Goal: Task Accomplishment & Management: Manage account settings

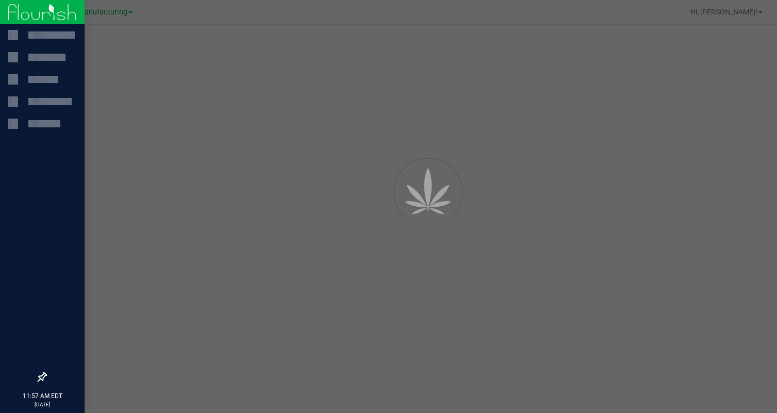
click at [19, 10] on div at bounding box center [42, 12] width 85 height 25
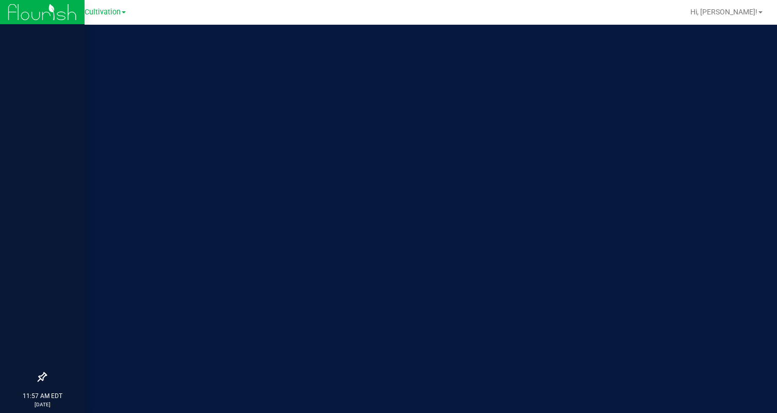
click at [19, 10] on img at bounding box center [42, 12] width 69 height 24
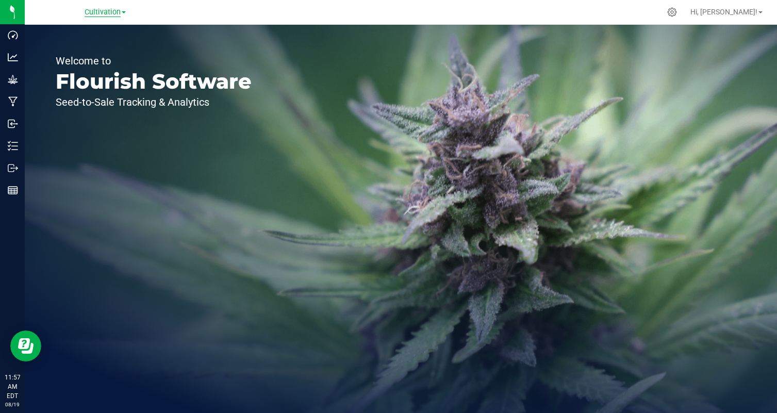
click at [118, 11] on span "Cultivation" at bounding box center [103, 12] width 36 height 9
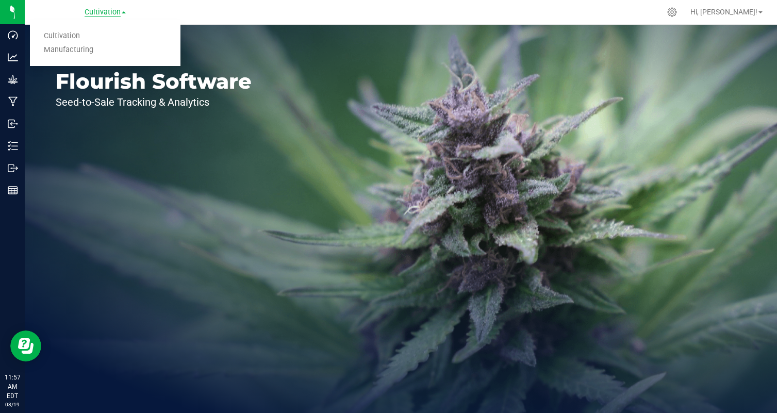
click at [118, 11] on span "Cultivation" at bounding box center [103, 12] width 36 height 9
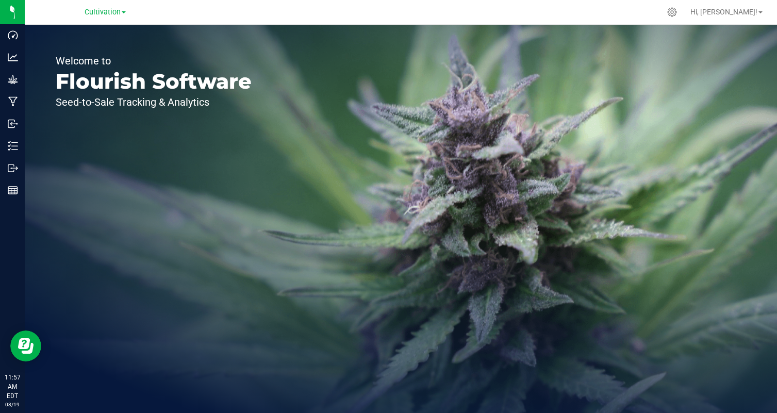
click at [161, 13] on div "Cultivation Cultivation Manufacturing" at bounding box center [105, 12] width 150 height 16
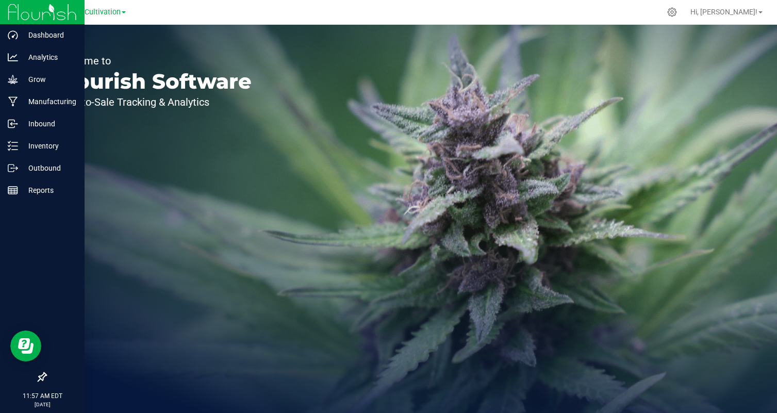
click at [20, 8] on img at bounding box center [42, 12] width 69 height 24
click at [56, 11] on img at bounding box center [42, 12] width 69 height 24
click at [63, 147] on p "Inventory" at bounding box center [49, 146] width 62 height 12
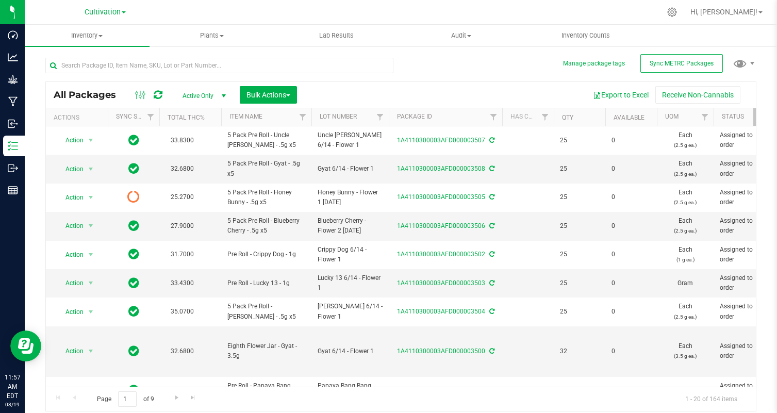
click at [160, 91] on icon at bounding box center [158, 95] width 9 height 10
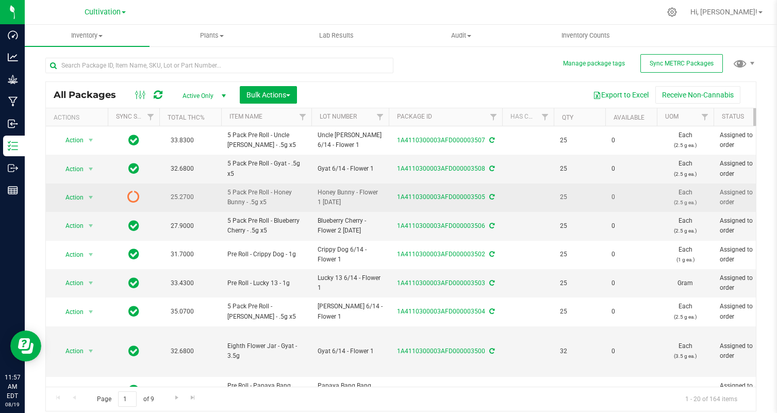
click at [135, 198] on icon at bounding box center [133, 196] width 12 height 12
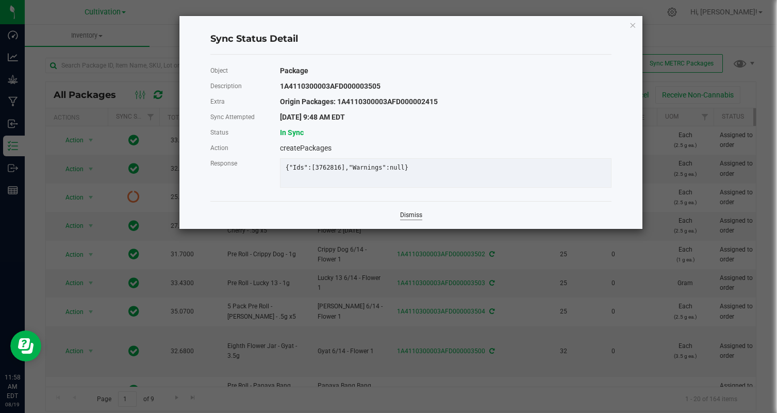
click at [401, 213] on link "Dismiss" at bounding box center [411, 215] width 22 height 9
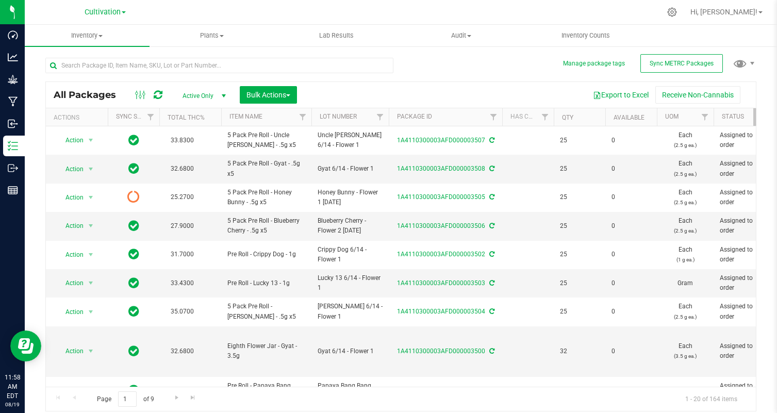
click at [153, 91] on div at bounding box center [148, 95] width 35 height 12
click at [155, 93] on icon at bounding box center [158, 95] width 9 height 10
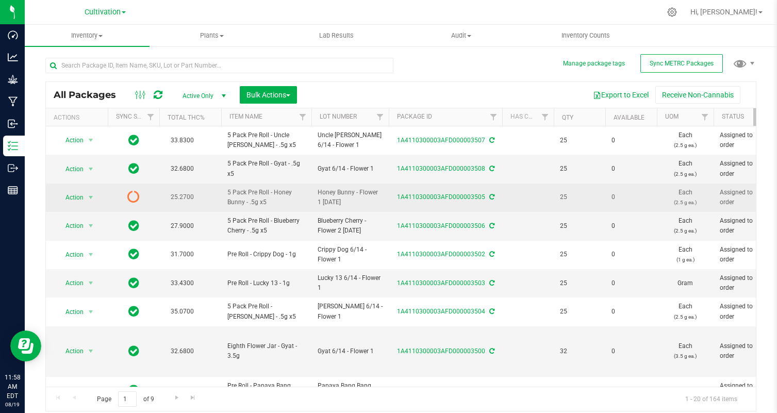
click at [133, 199] on icon at bounding box center [133, 196] width 12 height 12
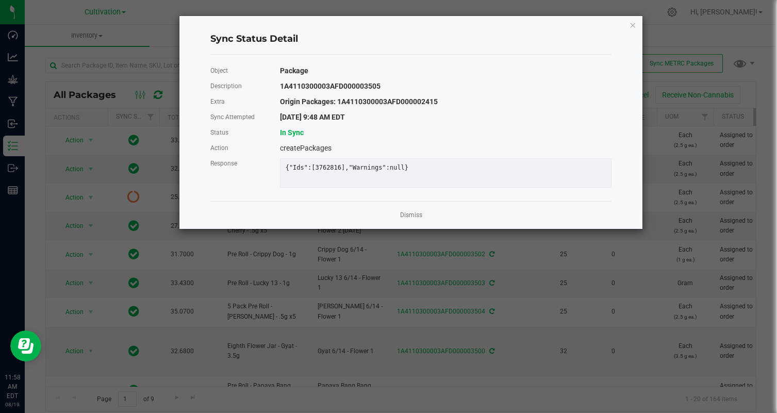
click at [403, 208] on div "Dismiss" at bounding box center [410, 215] width 401 height 28
click at [405, 213] on link "Dismiss" at bounding box center [411, 215] width 22 height 9
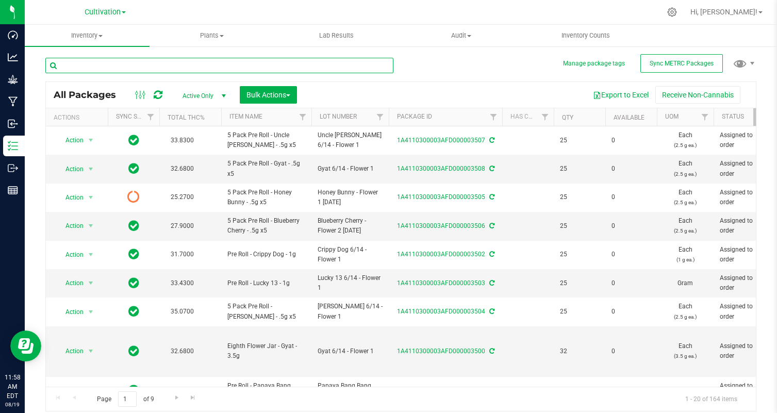
click at [182, 70] on input "text" at bounding box center [219, 65] width 348 height 15
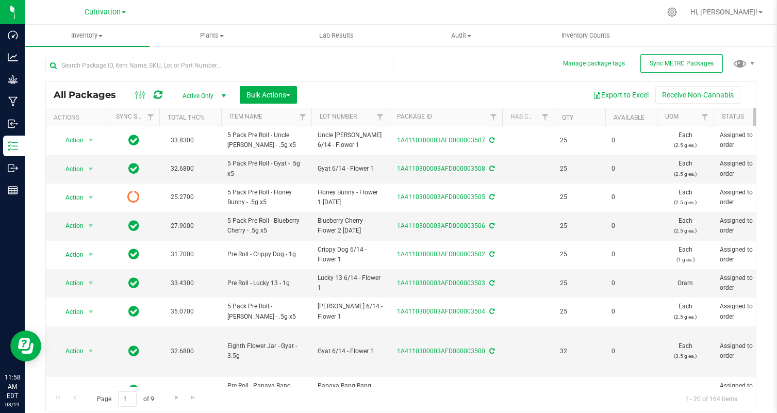
click at [121, 15] on link "Cultivation" at bounding box center [105, 12] width 41 height 10
click at [115, 42] on link "Cultivation" at bounding box center [105, 36] width 150 height 14
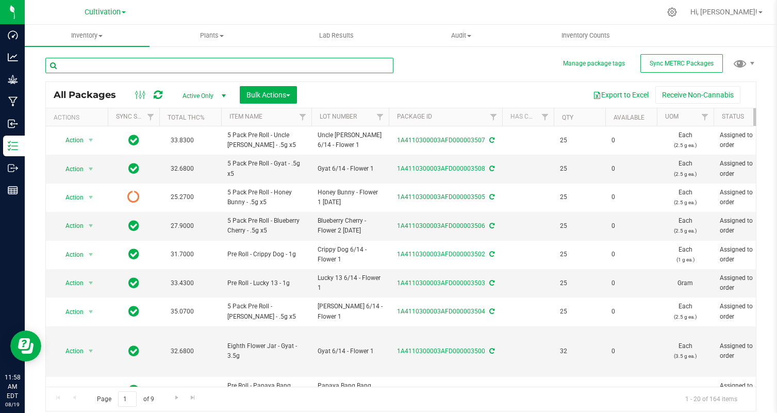
click at [117, 68] on input "text" at bounding box center [219, 65] width 348 height 15
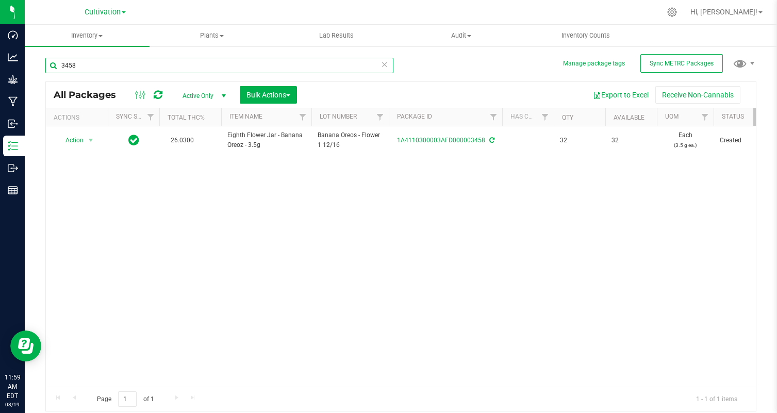
type input "3458"
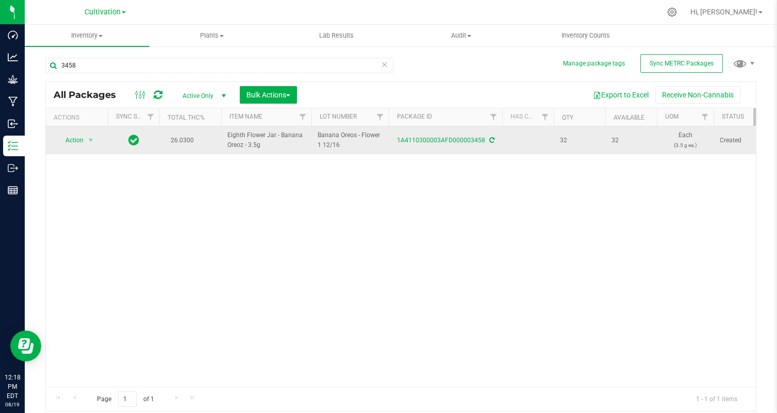
click at [82, 141] on span "Action" at bounding box center [70, 140] width 28 height 14
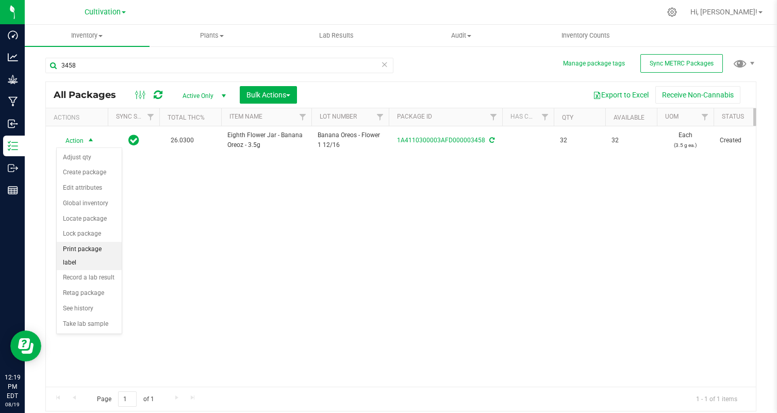
click at [107, 249] on li "Print package label" at bounding box center [89, 256] width 65 height 28
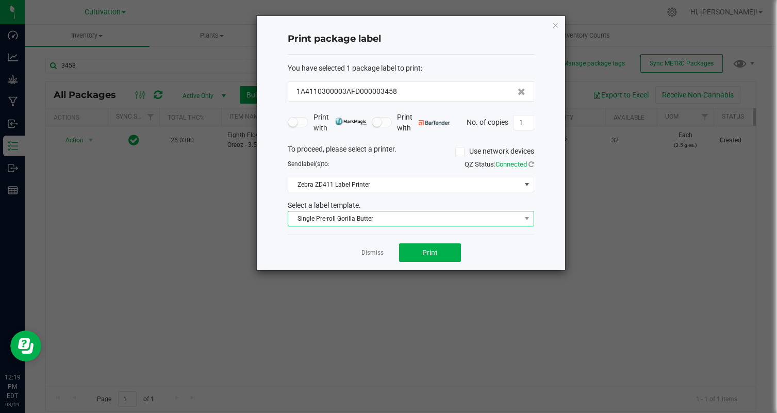
click at [403, 221] on span "Single Pre-roll Gorilla Butter" at bounding box center [404, 218] width 232 height 14
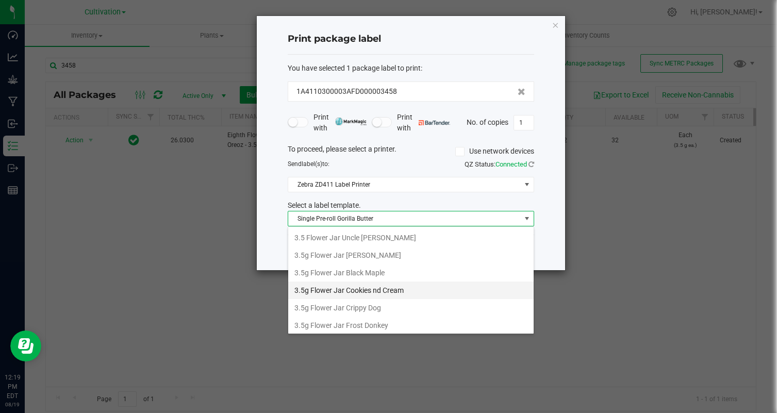
click at [424, 292] on li "3.5g Flower Jar Cookies nd Cream" at bounding box center [410, 290] width 245 height 18
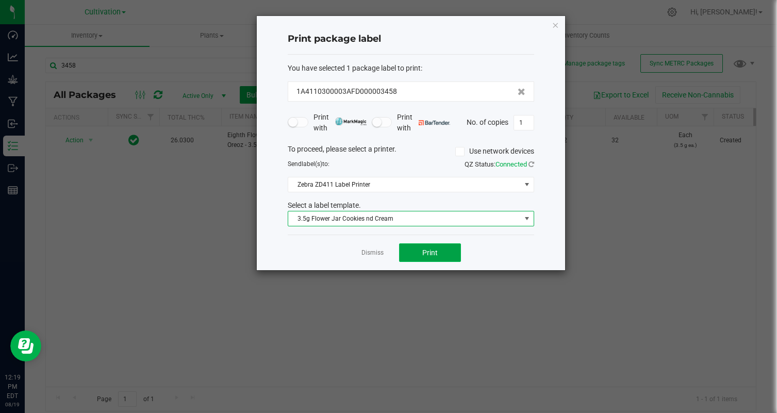
click at [439, 255] on button "Print" at bounding box center [430, 252] width 62 height 19
click at [523, 123] on input "1" at bounding box center [524, 122] width 20 height 14
type input "32"
click at [449, 251] on button "Print" at bounding box center [430, 252] width 62 height 19
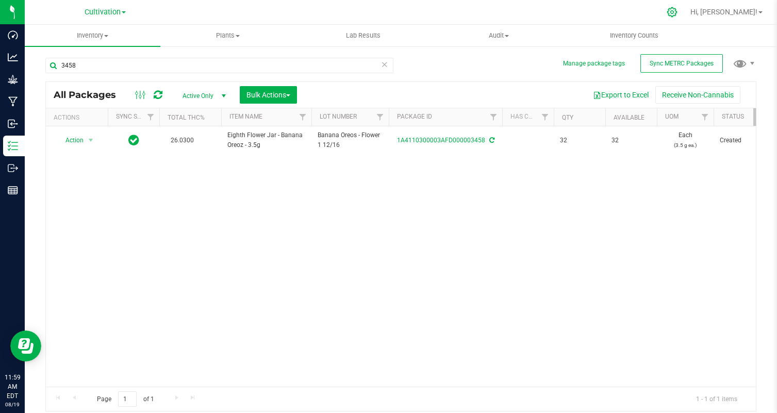
click at [677, 11] on icon at bounding box center [671, 12] width 11 height 11
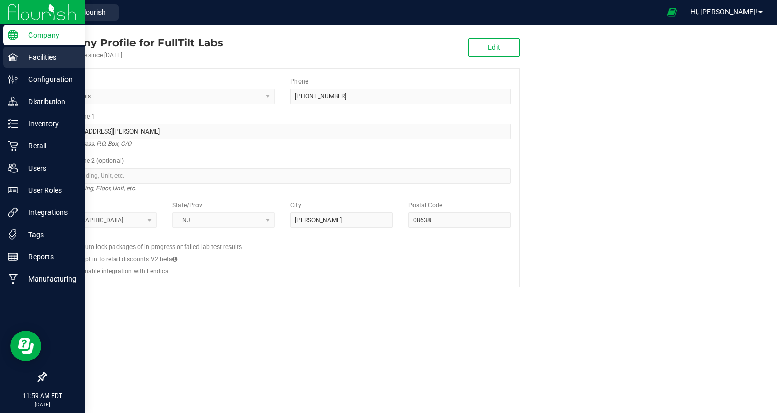
click at [45, 60] on p "Facilities" at bounding box center [49, 57] width 62 height 12
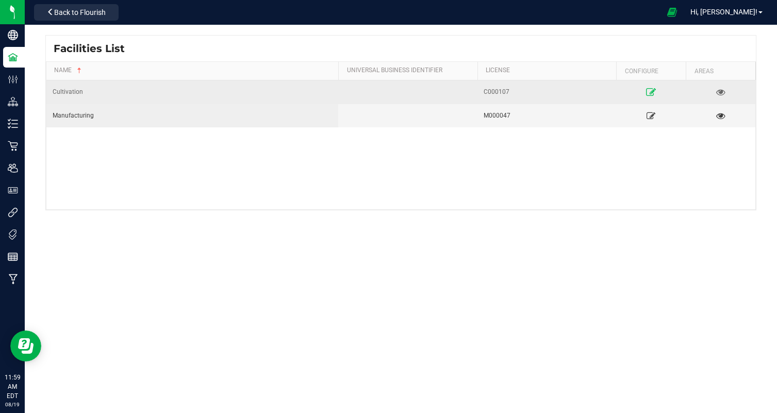
click at [648, 84] on link at bounding box center [650, 91] width 63 height 16
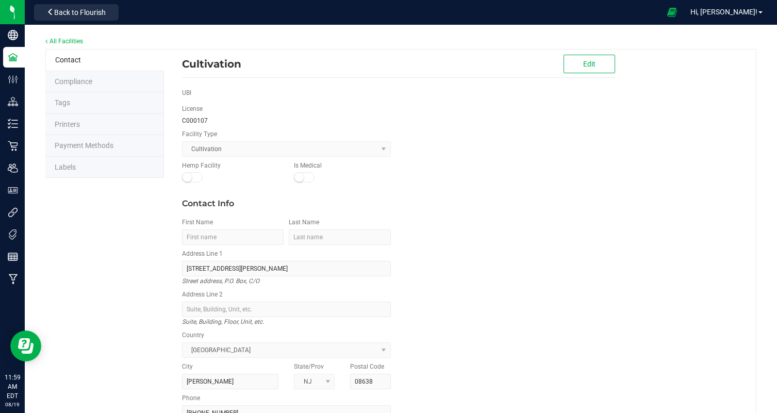
click at [87, 168] on li "Labels" at bounding box center [104, 168] width 119 height 22
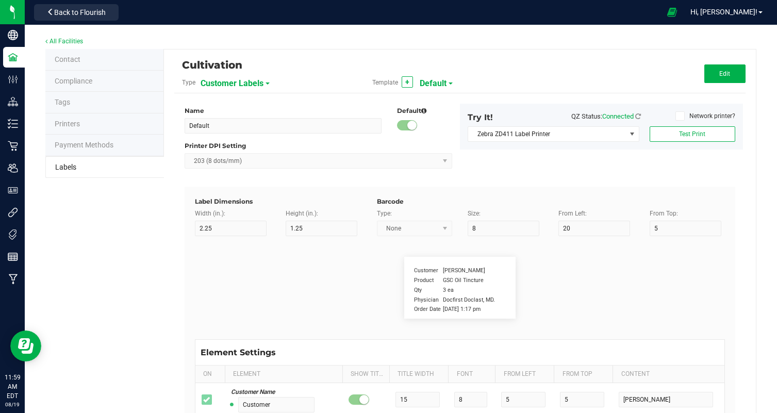
click at [435, 85] on span "Default" at bounding box center [433, 84] width 27 height 18
click at [511, 71] on div "Cultivation" at bounding box center [364, 65] width 365 height 18
click at [138, 163] on li "Labels" at bounding box center [104, 167] width 119 height 22
click at [447, 79] on div "Template + Default" at bounding box center [459, 83] width 190 height 18
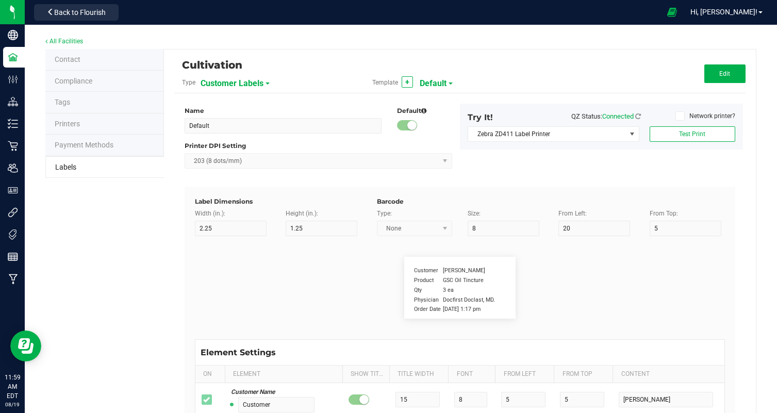
click at [447, 79] on div "Template + Default" at bounding box center [459, 83] width 190 height 18
click at [443, 81] on span "Default" at bounding box center [433, 84] width 27 height 18
click at [475, 62] on div "Cultivation" at bounding box center [364, 65] width 365 height 18
click at [246, 75] on span "Customer Labels" at bounding box center [231, 84] width 63 height 18
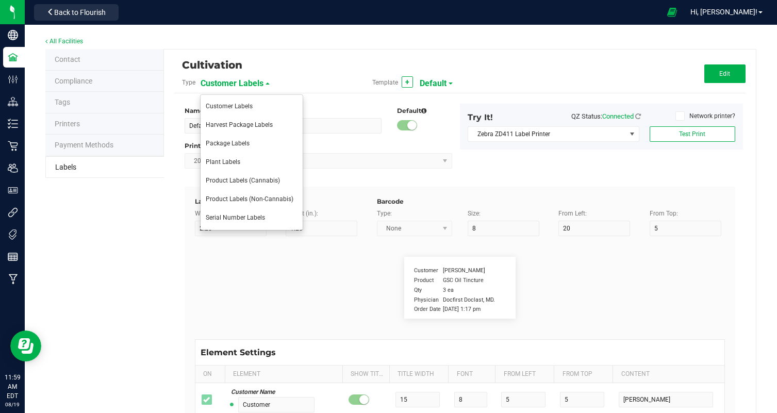
click at [246, 75] on span "Customer Labels" at bounding box center [231, 84] width 63 height 18
click at [258, 40] on div "All Facilities" at bounding box center [400, 42] width 711 height 14
click at [238, 82] on span "Customer Labels" at bounding box center [231, 84] width 63 height 18
click at [263, 139] on li "Package Labels" at bounding box center [251, 144] width 102 height 19
type input "3.5g Flower Jar Black Maple"
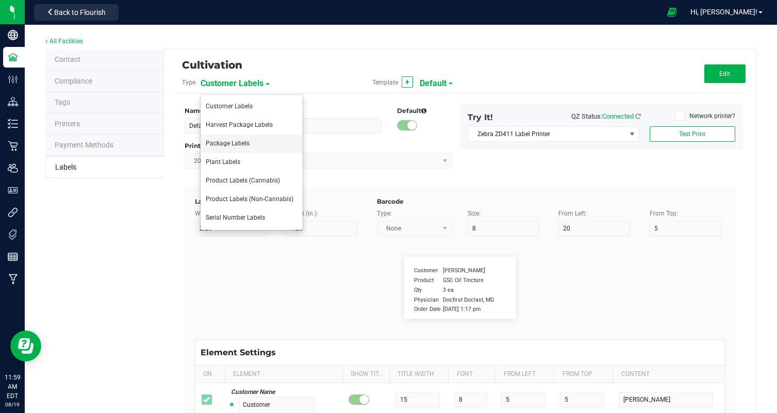
type input "2"
type input "3"
type input "11"
type input "5"
type input "60"
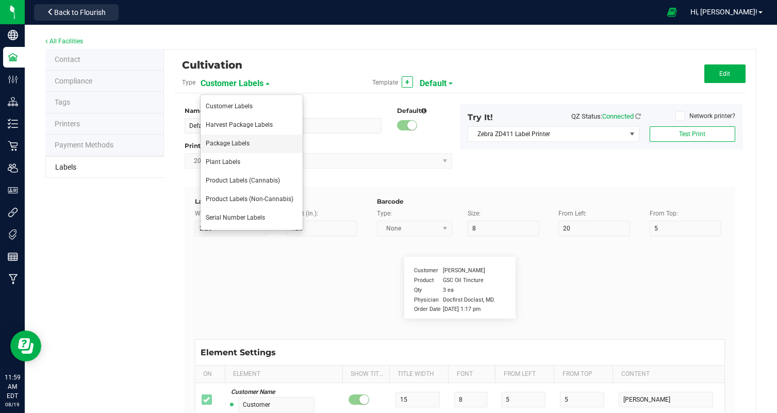
type input "Total [MEDICAL_DATA]:"
type input "19"
type input "6"
type input "4"
type input "15"
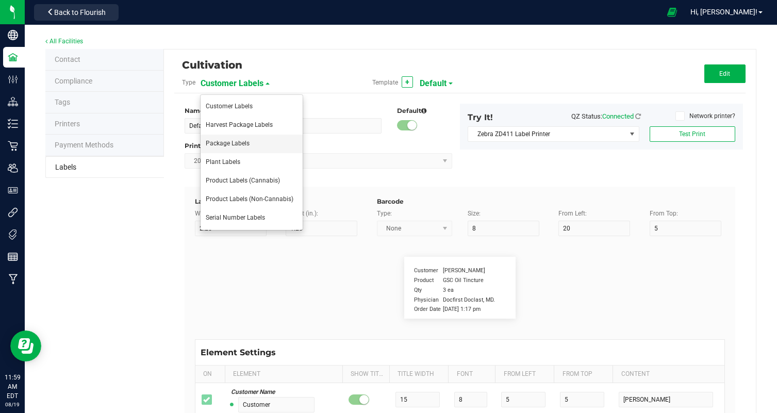
type input "35.54%"
type input "Total Terpenes:"
type input "6"
type input "29"
type input "15"
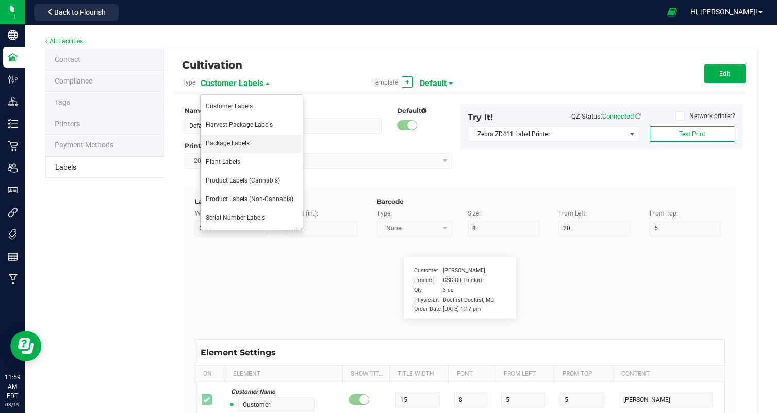
type input "3.58%"
type input "Type"
type input "10"
type input "6"
type input "4"
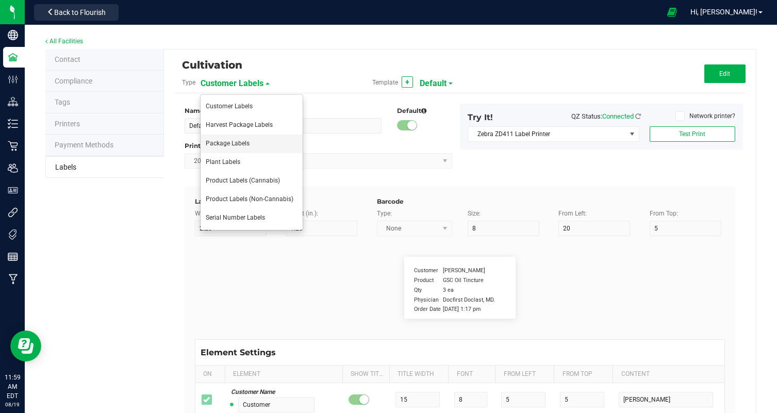
type input "10"
type input "Balanced-Hybrid"
type input "Chemotype:"
type input "12"
type input "6"
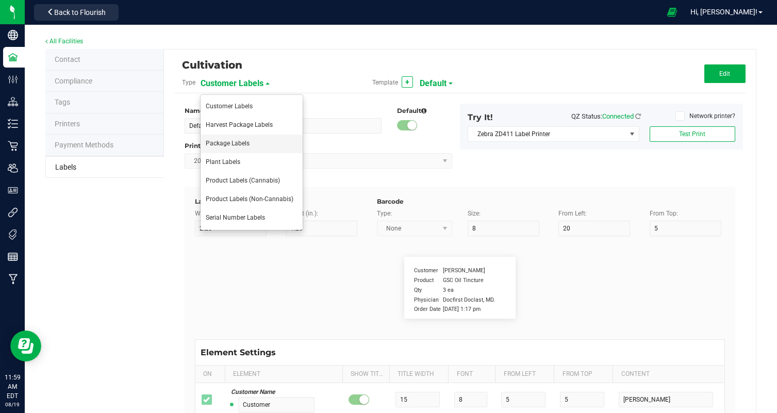
type input "4"
type input "12"
type input "High THC, Low CBD"
type input "Packaging"
type input "10"
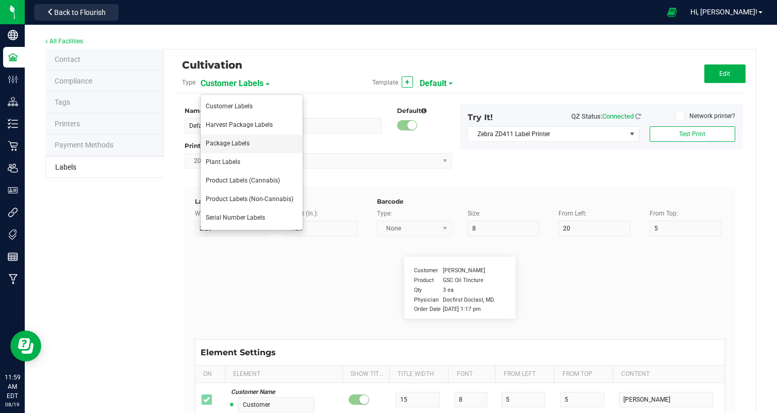
type input "6"
type input "4"
type input "44"
type input "Produced and packaged by FullTilt Labs LLC"
type input "Storage"
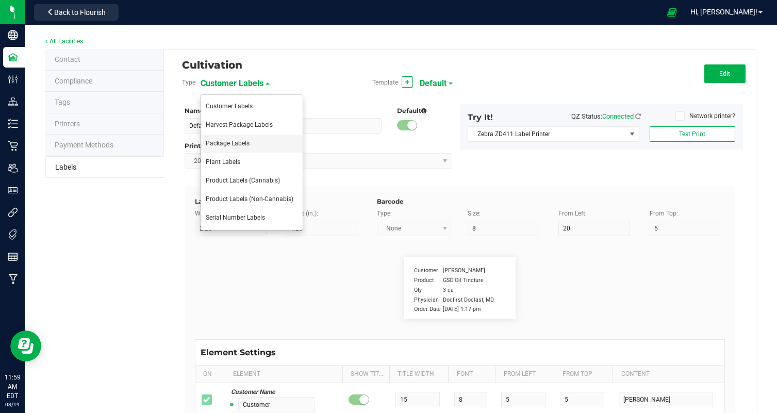
type input "0"
type input "6"
type input "4"
type input "39"
type input "Store in a cool, dry place. Refrigeration not required."
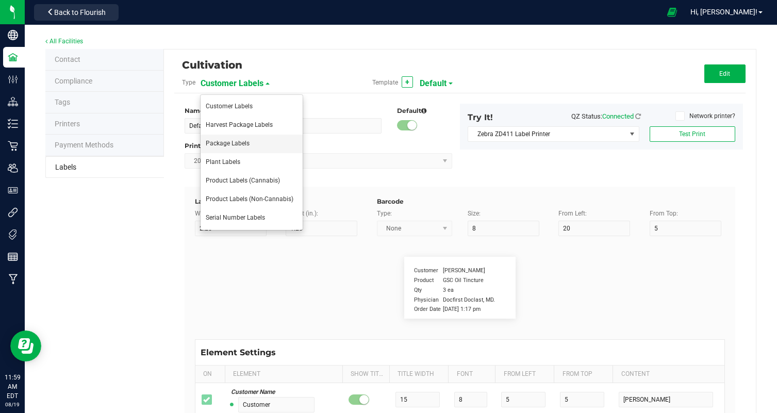
type input "Instructions:"
type input "25"
type input "6"
type input "4"
type input "35"
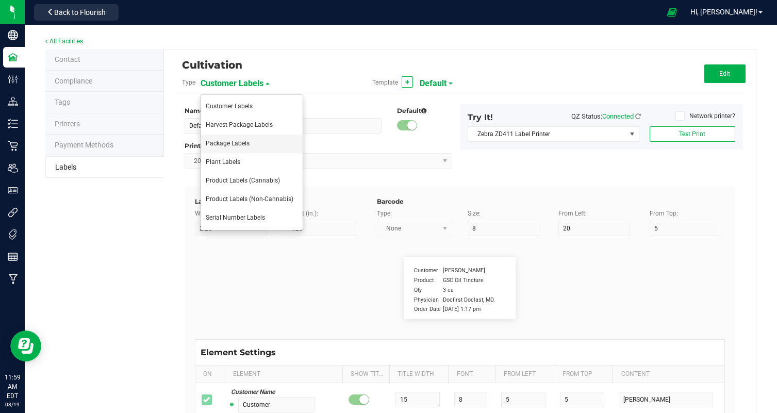
type input "instructions cont."
type input "10"
type input "6"
type input "4"
type input "37"
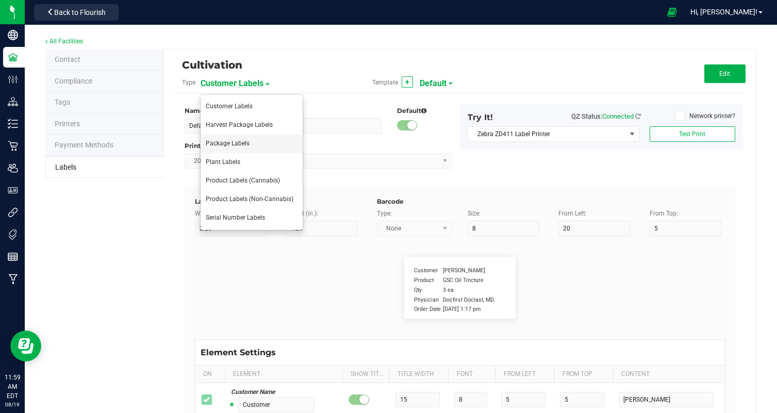
type input "Can be used for inhalation and vaporization."
type input "Method:"
type input "8"
type input "6"
type input "4"
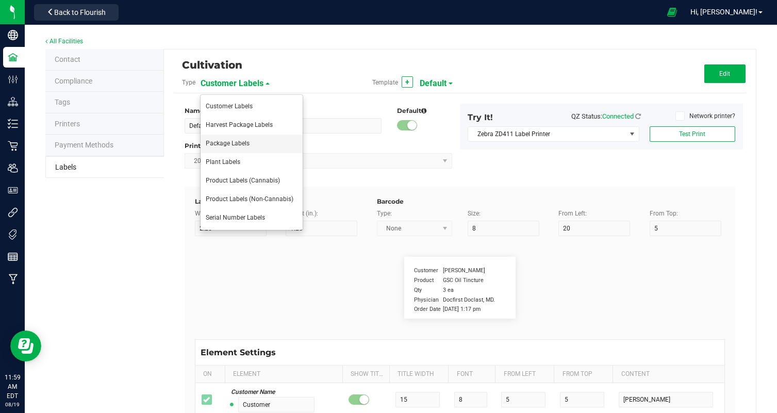
type input "28"
type input "Grown indoors with organic inputs"
type input "Pesticides:"
type input "11"
type input "6"
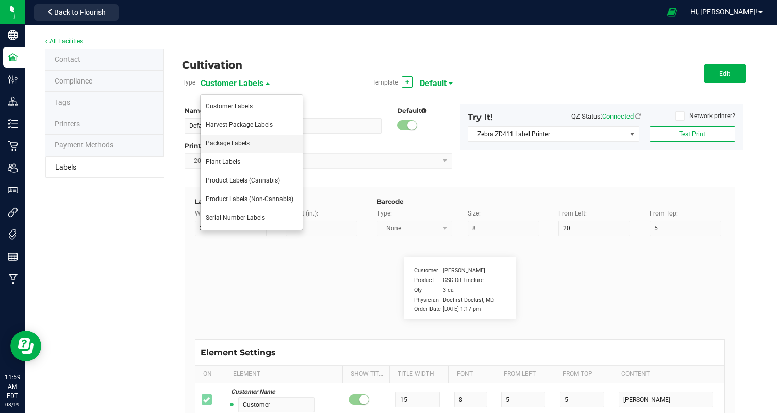
type input "4"
type input "NONE"
type input "Phone Number"
type input "10"
type input "6"
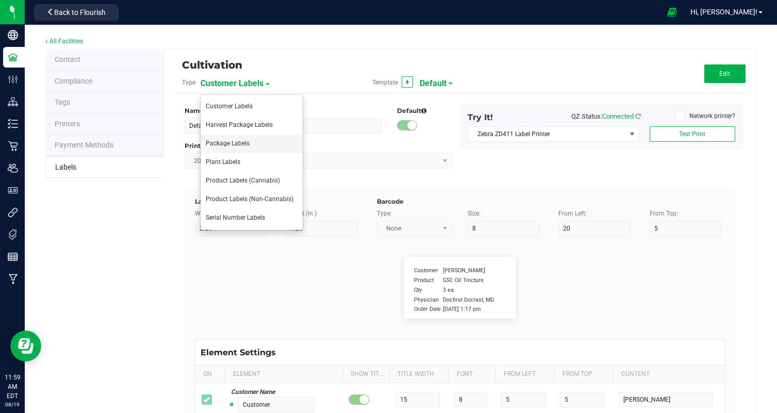
type input "4"
type input "46"
type input "[PHONE_NUMBER]"
type input "LIC #:C000107"
type input "17"
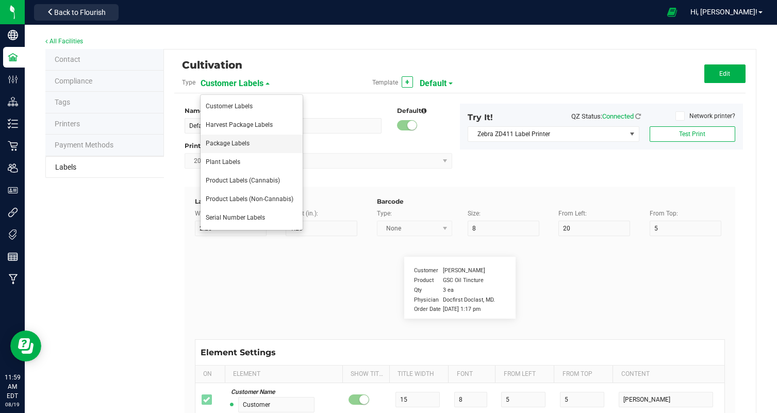
type input "6"
type input "4"
type input "50"
type input "Terpene 1"
type input "35"
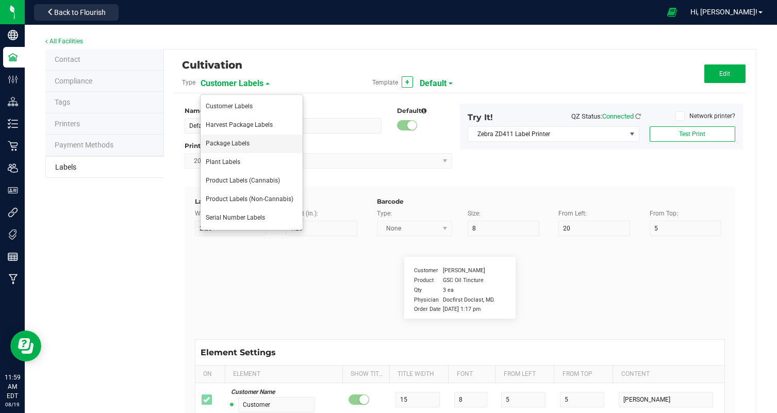
type input "6"
type input "29"
type input "17"
type input "Myrecene:"
type input "Terpene Value"
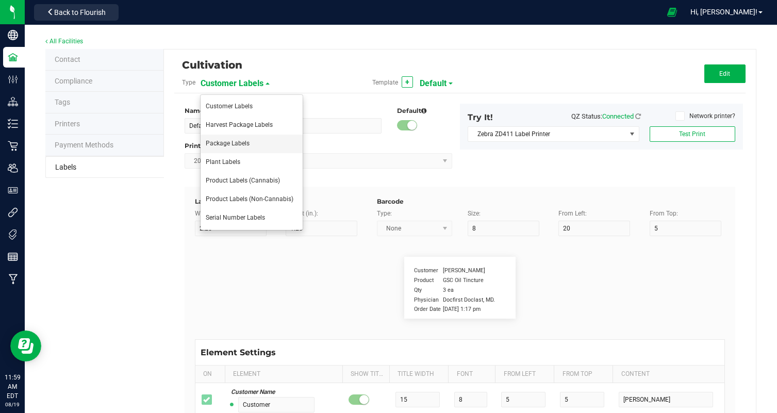
type input "35"
type input "6"
type input "44"
type input "17"
type input "1.16%"
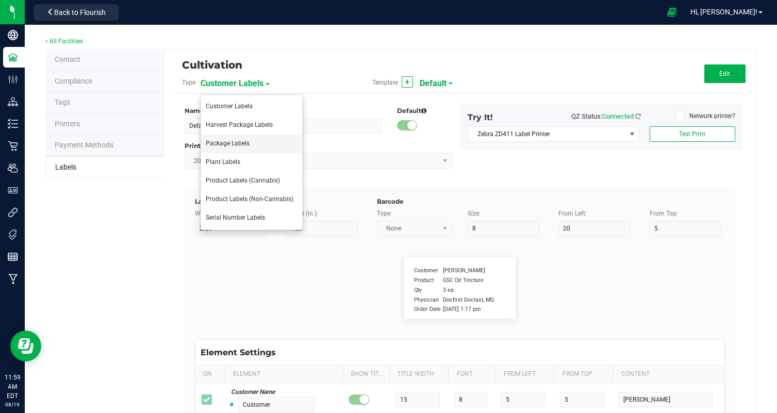
type input "Terpene 2"
type input "35"
type input "6"
type input "29"
type input "19"
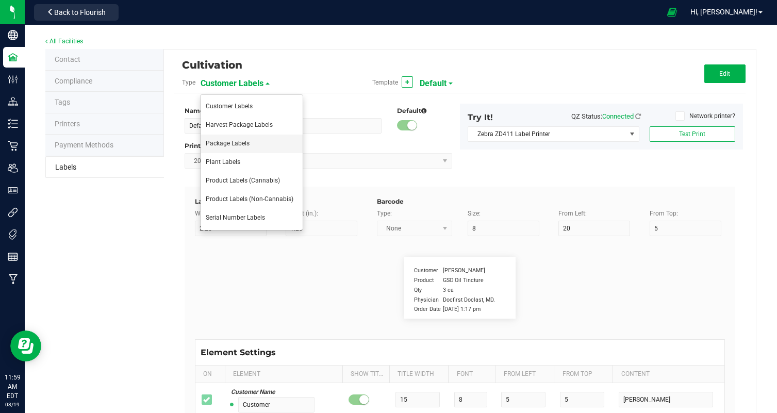
type input "Limonene:"
type input "Terpene Value"
type input "35"
type input "6"
type input "44"
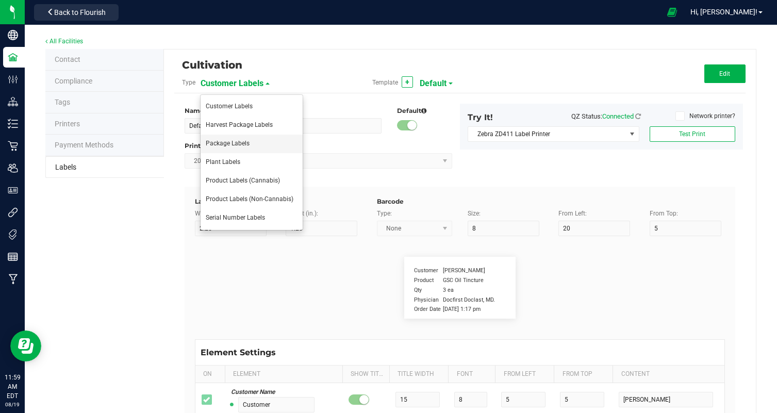
type input "19"
type input "0.60%"
type input "Terpene 3"
type input "35"
type input "6"
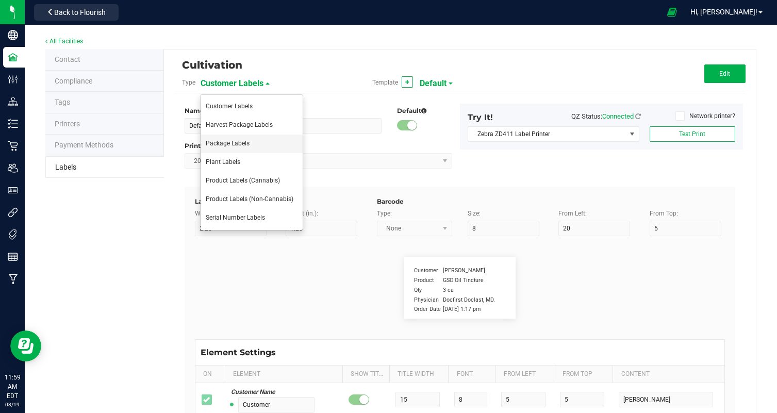
type input "29"
type input "21"
type input "Pinene:"
type input "Terpene Value"
type input "35"
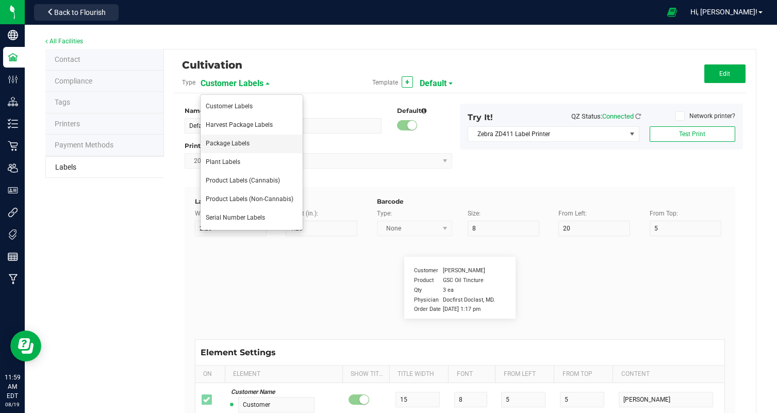
type input "6"
type input "44"
type input "21"
type input "0.56%"
type input "name"
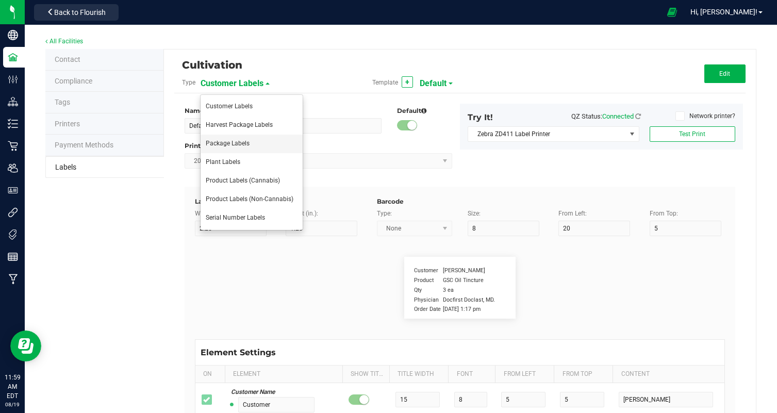
type input "10"
type input "4"
type input "Black Maple"
type input "Package Date:"
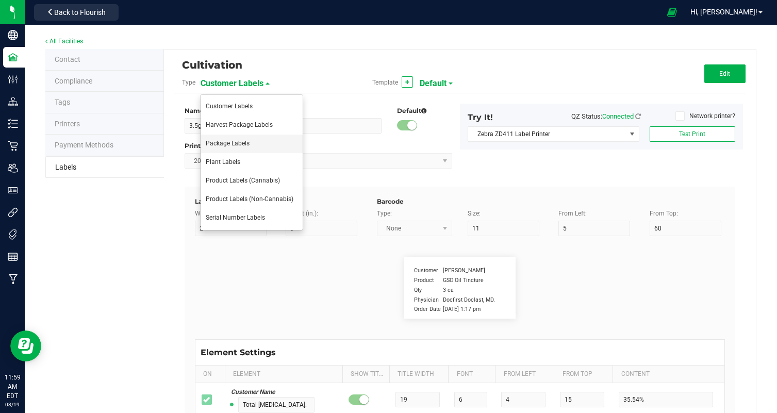
type input "14"
type input "6"
type input "4"
type input "48"
type input "[DATE]"
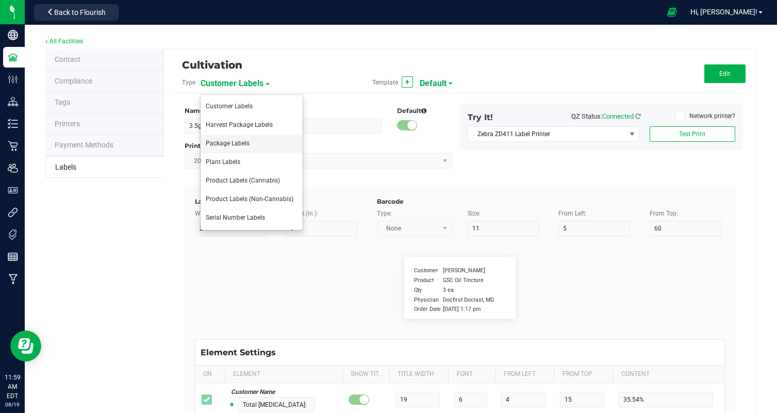
type input "Use By Date:"
type input "13"
type input "6"
type input "29"
type input "48"
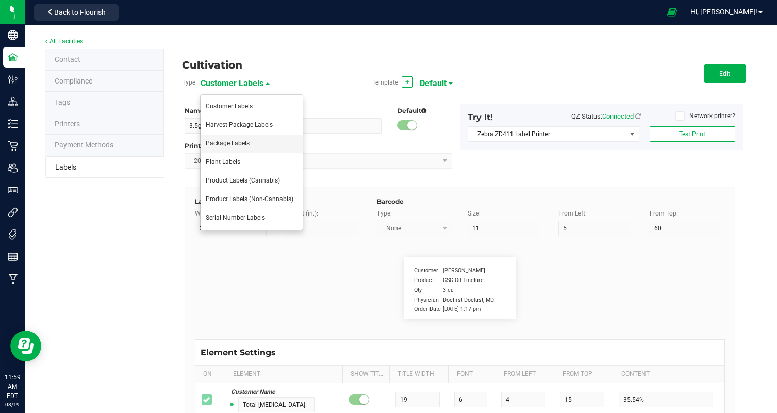
type input "[DATE]"
type input "Total THC:"
type input "10"
type input "6"
type input "4"
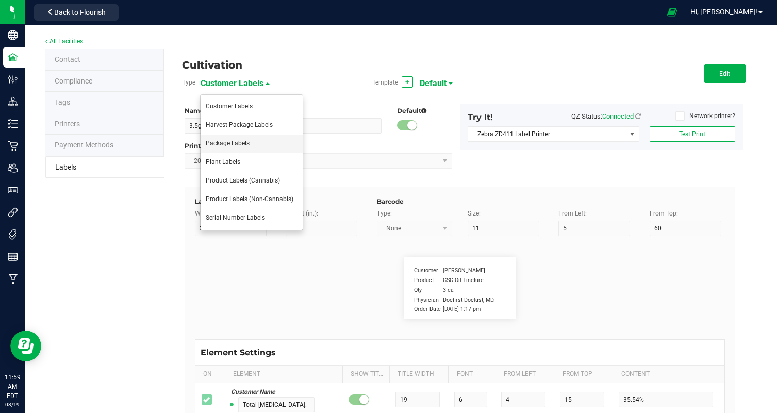
type input "17"
type input "30.09%"
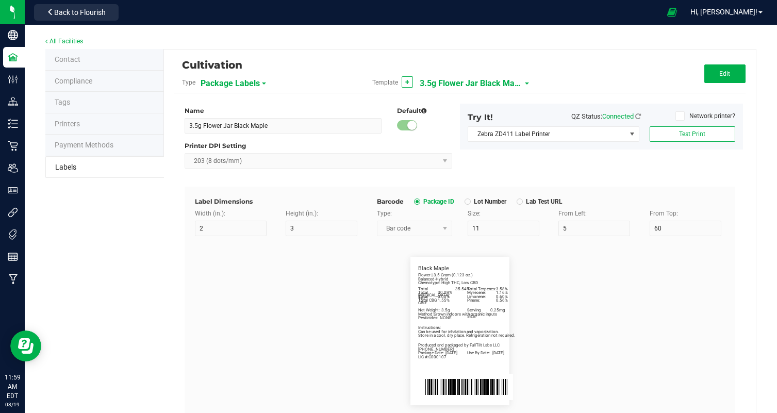
click at [477, 88] on span "3.5g Flower Jar Black Maple" at bounding box center [471, 84] width 103 height 18
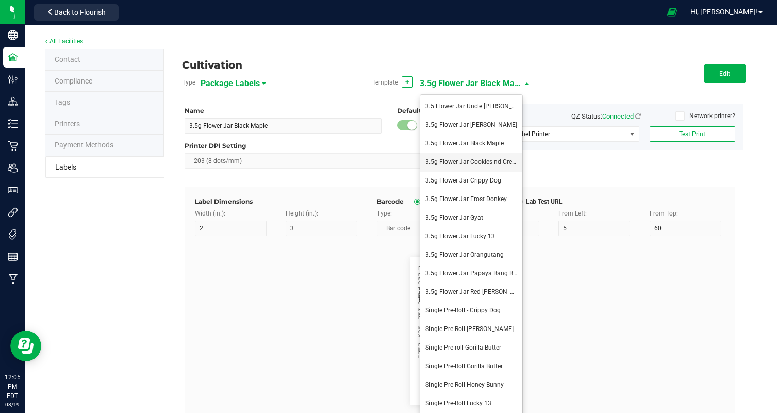
click at [495, 164] on span "3.5g Flower Jar Cookies nd Cream" at bounding box center [473, 161] width 96 height 7
type input "3.5g Flower Jar Cookies nd Cream"
type input "36.04%"
type input "3.31%"
type input "Limonene:"
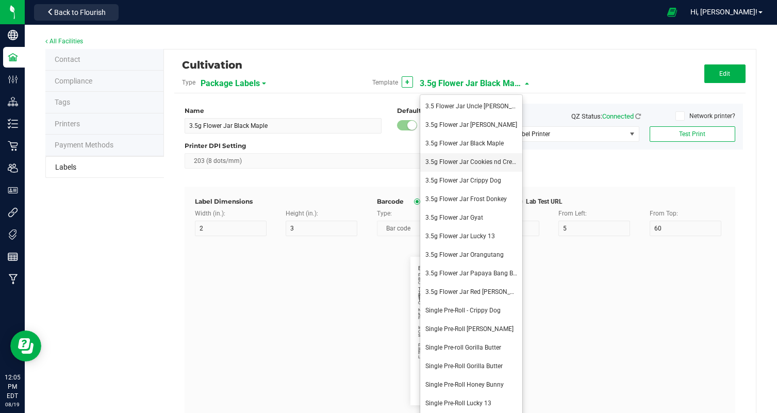
type input "0.66%"
type input "Myrecene:"
type input "0.63%"
type input "Carophyllene:"
type input "0.57%"
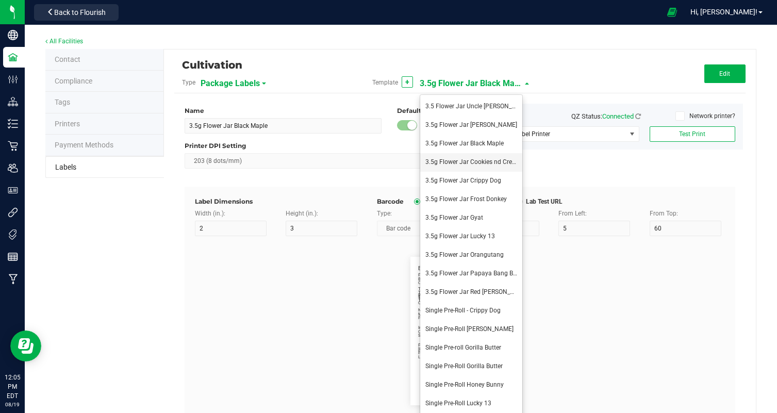
type input "Cookies nd Cream"
type input "[DATE]"
type input "30.30%"
type input "Total CBG:"
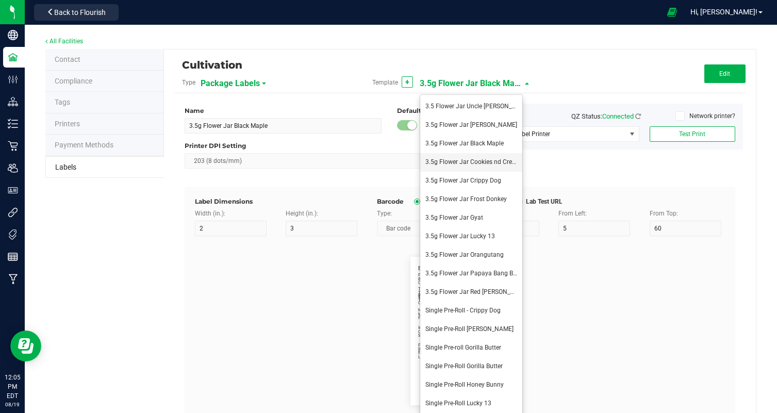
type input "1.68%"
type input "Primary Cultivator License"
type input "SP394729402"
type input "Primary Manufacturer Legal Name"
type input "Acme CannaSupply Co., LLC"
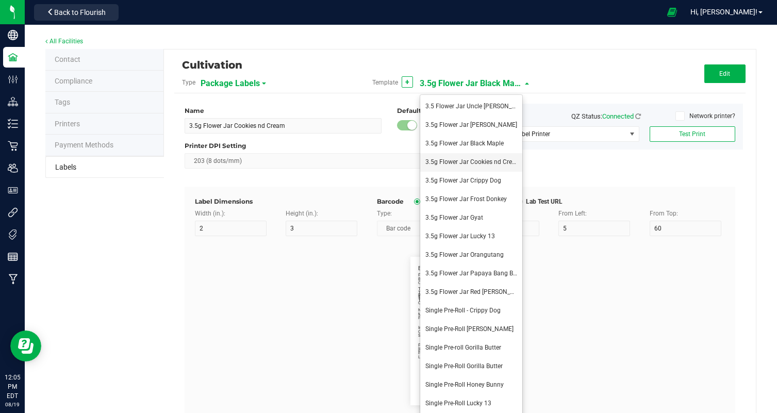
type input "Primary Manufacturer DBA Name"
type input "Acme CannaSupply"
type input "Primary Manufacturer License"
type input "SP394729402"
type input "Primary Packager Legal Name"
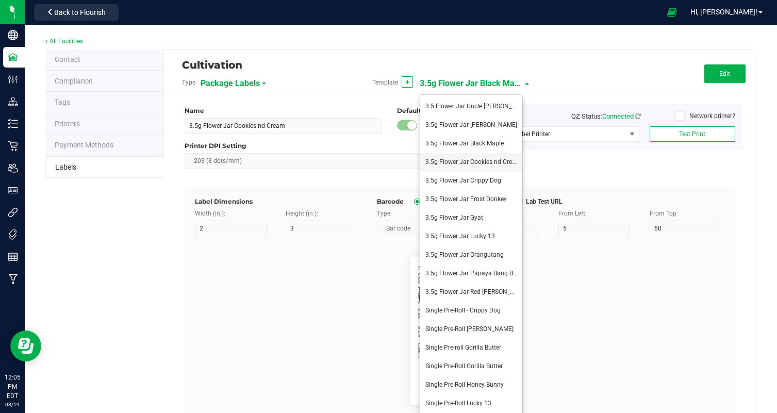
type input "Acme CannaSupply Co., LLC"
type input "Primary Packager DBA Name"
type input "Acme CannaSupply"
type input "Primary Packager License"
type input "SP394729402"
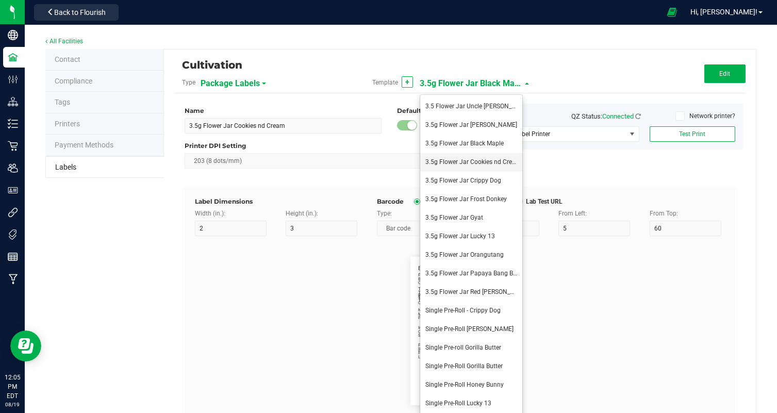
type input "Destination Name"
type input "Destination Alias"
type input "Destination License Number"
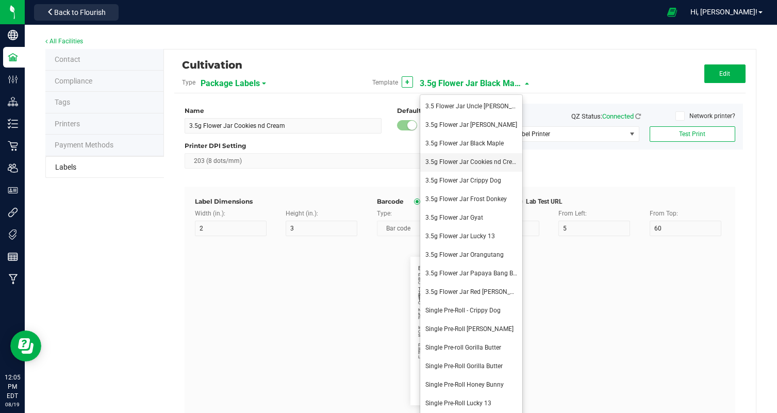
type input "420-FPHE7883"
type input "Destination License Expiration"
type input "[DATE]"
type input "Destination Local License Number"
type input "30"
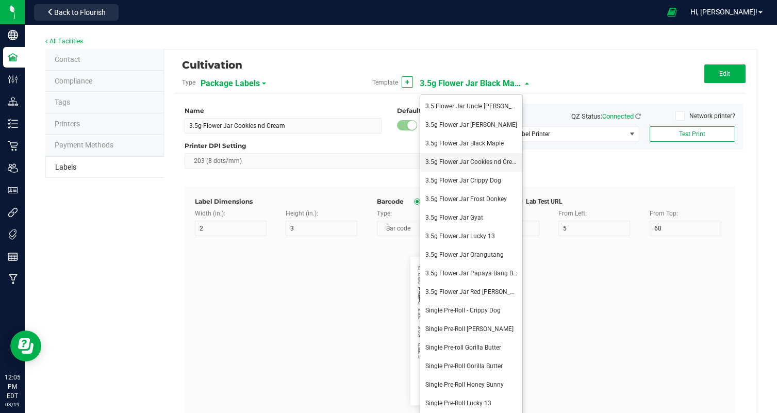
type input "420-FKJNAHF33"
type input "Testing Lab"
type input "AllCannaTests"
type input "Lab License"
type input "098492498234"
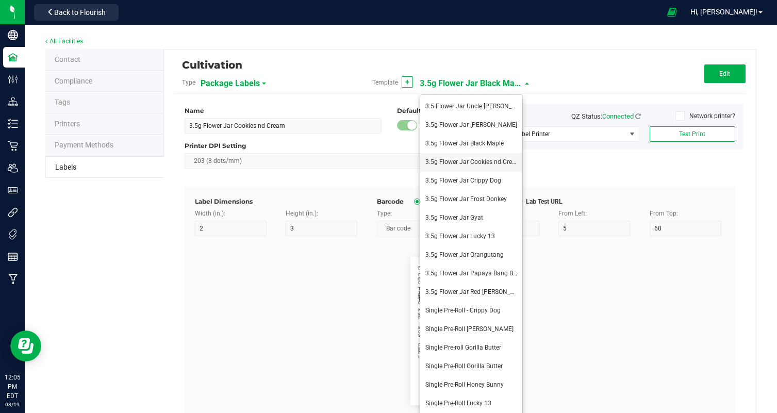
type input "Testing Date"
type input "[DATE]"
type input "Lab Test ID"
type input "87287425"
type input "Lab Test URL"
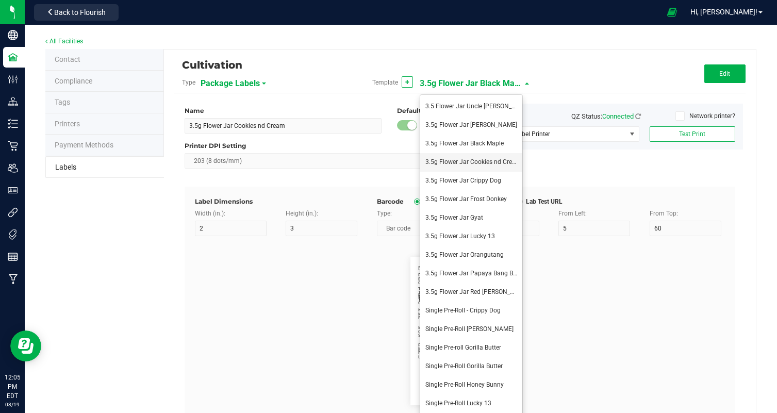
type input "[DOMAIN_NAME][URL]"
type input "Lab Test Lot Number"
type input "AG45-0009-17"
type input "Lab Test Source Package ID"
type input "CADMODS-20230420-101"
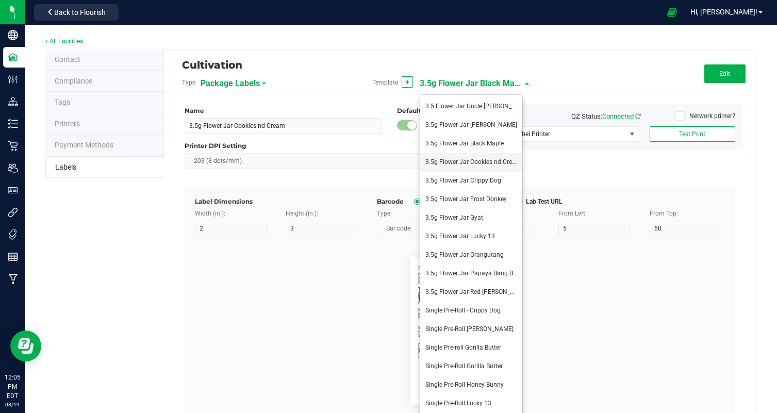
type input "Lab Test Source Package Item"
type input "Bulk Flower - Zkittles"
type input "Lab Test Source Package SKU"
type input "1.13.458.10001.0"
type input "Lab Test Sample Package ID"
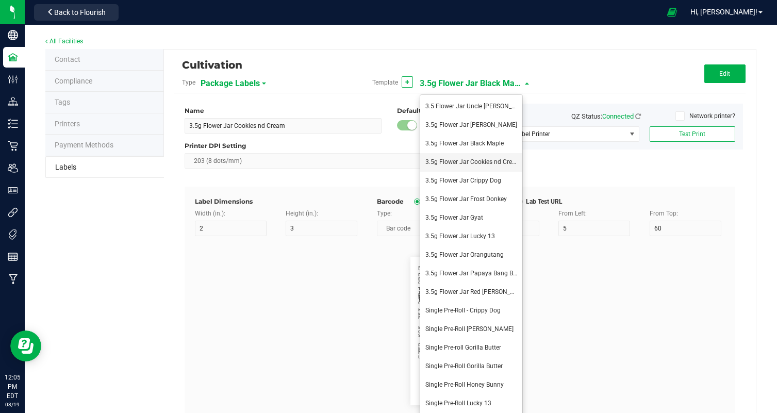
type input "CADMODS-20230420-101"
type input "Lab Test Sample Package Item"
type input "Bulk Flower - Zkittles"
type input "Lab Test Sample Package SKU"
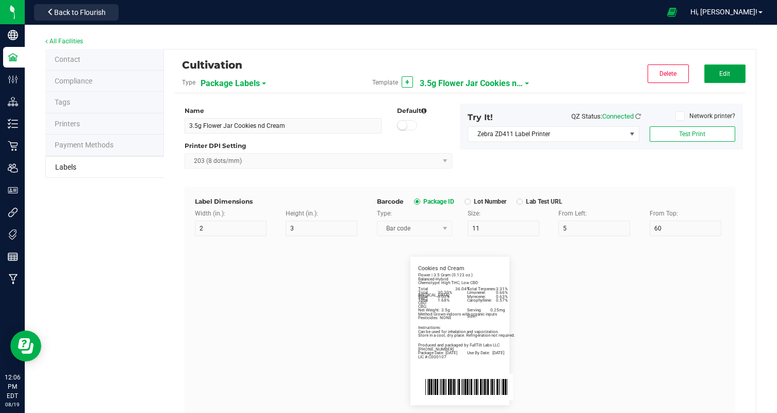
click at [732, 81] on button "Edit" at bounding box center [724, 73] width 41 height 19
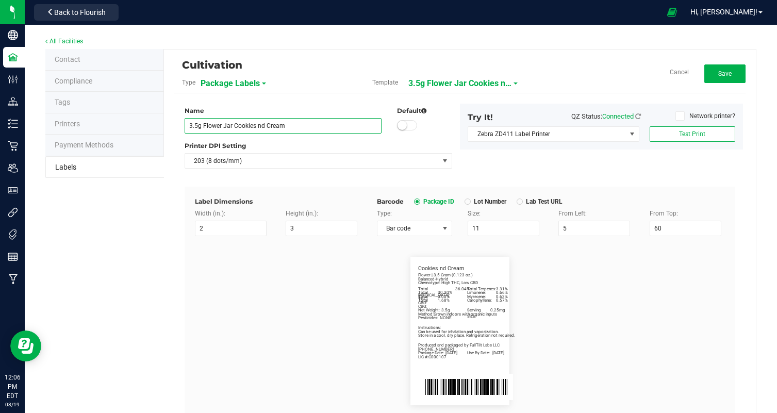
drag, startPoint x: 234, startPoint y: 125, endPoint x: 389, endPoint y: 131, distance: 155.2
click at [389, 131] on div "Name 3.5g Flower Jar Cookies nd Cream Default" at bounding box center [318, 119] width 283 height 27
click at [347, 144] on div "Printer DPI Setting" at bounding box center [318, 145] width 267 height 9
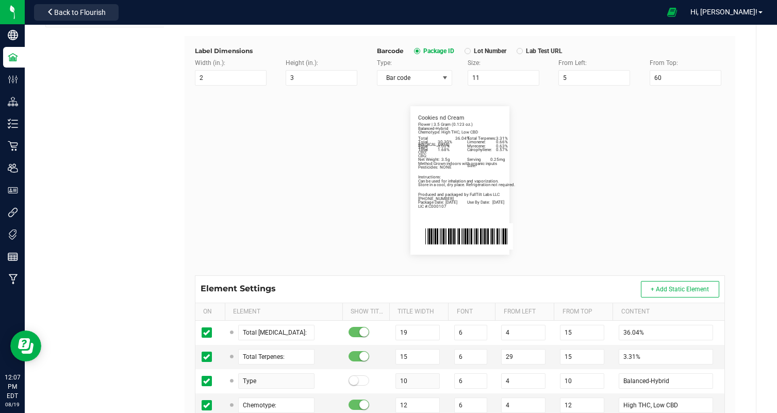
scroll to position [148, 0]
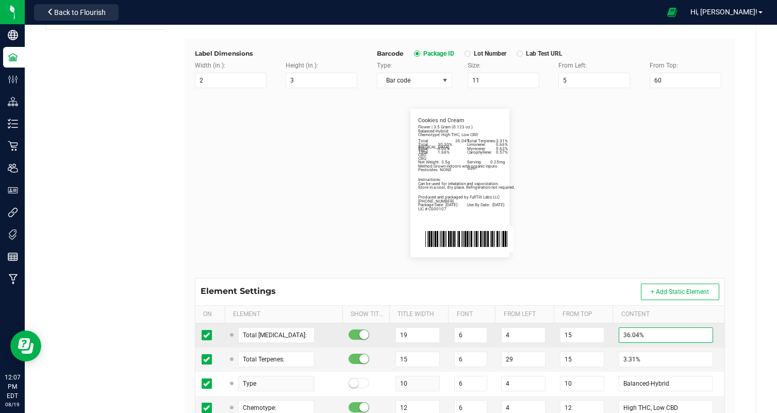
click at [625, 333] on input "36.04%" at bounding box center [665, 334] width 94 height 15
paste input "0.43"
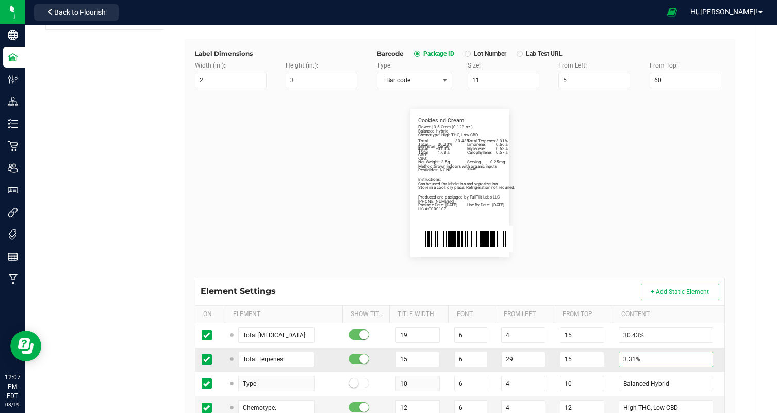
click at [624, 358] on input "3.31%" at bounding box center [665, 358] width 94 height 15
paste input "55"
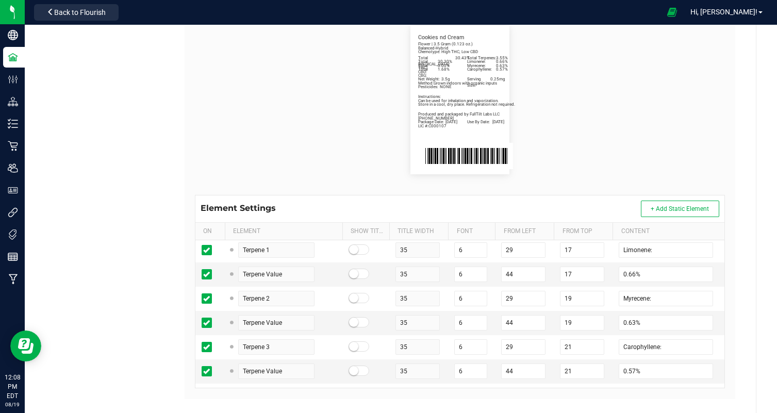
scroll to position [291, 0]
click at [626, 275] on input "0.66%" at bounding box center [665, 275] width 94 height 15
paste input "1.00"
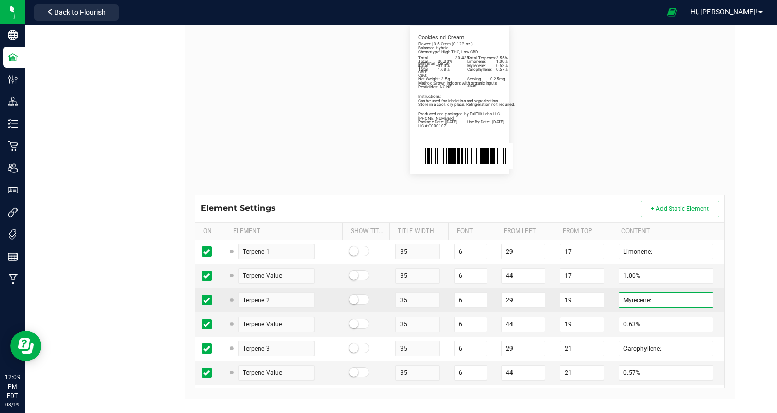
click at [637, 300] on input "Myrecene:" at bounding box center [665, 299] width 94 height 15
paste input "beta-Caryophyll"
drag, startPoint x: 639, startPoint y: 300, endPoint x: 537, endPoint y: 293, distance: 101.8
click at [537, 293] on tr "Terpene 2 35 6 29 19 beta-Caryophyllene:" at bounding box center [459, 300] width 529 height 24
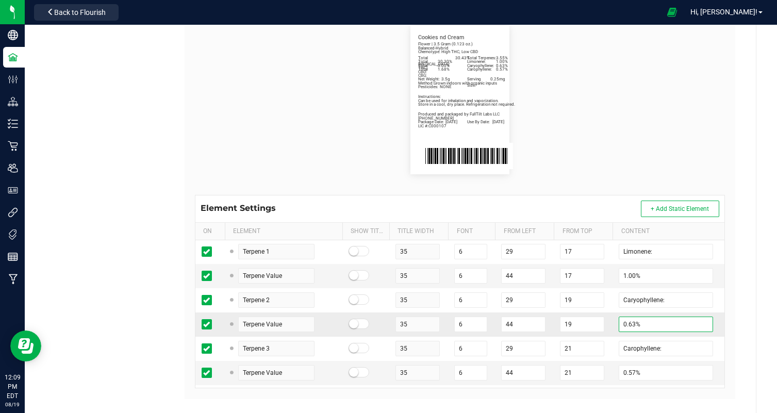
click at [629, 322] on input "0.63%" at bounding box center [665, 323] width 94 height 15
paste input "78"
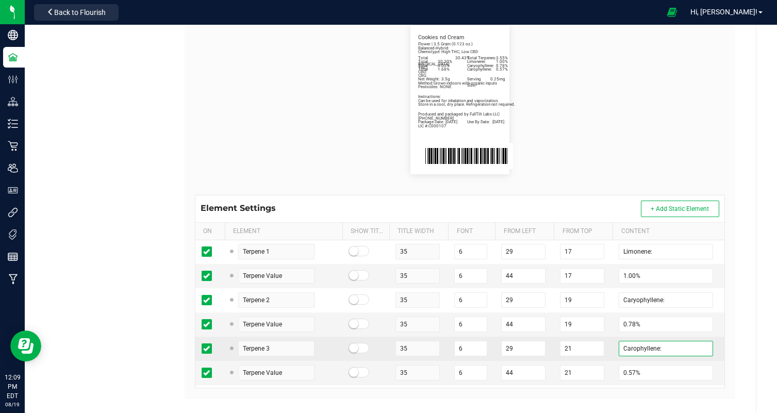
click at [639, 346] on input "Carophyllene:" at bounding box center [665, 348] width 94 height 15
paste input "Linalool"
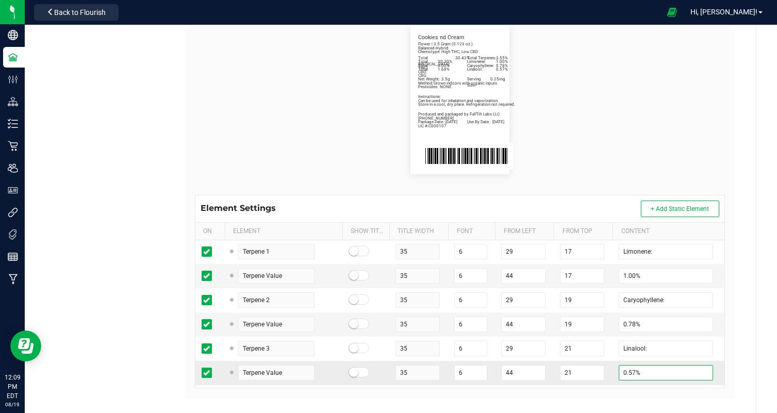
click at [628, 371] on input "0.57%" at bounding box center [665, 372] width 94 height 15
paste input "3"
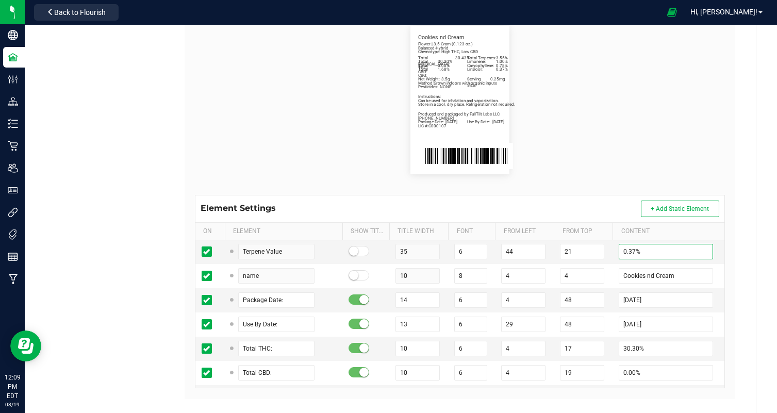
scroll to position [425, 0]
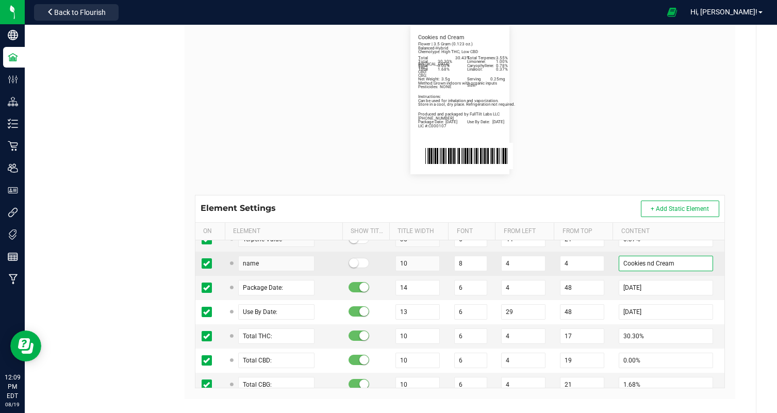
click at [659, 264] on input "Cookies nd Cream" at bounding box center [665, 263] width 94 height 15
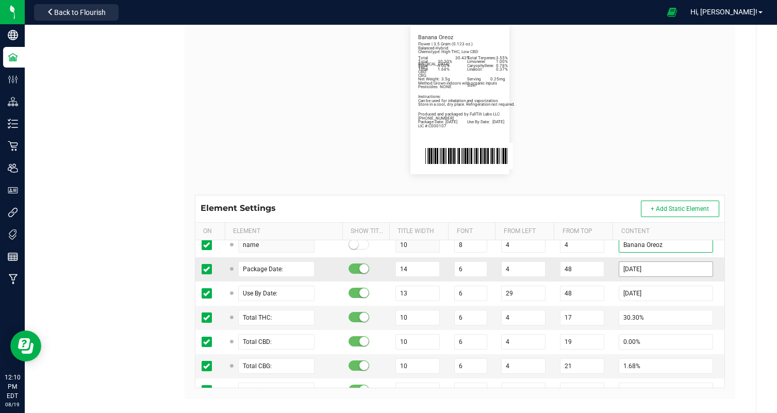
scroll to position [444, 0]
click at [639, 270] on input "[DATE]" at bounding box center [665, 267] width 94 height 15
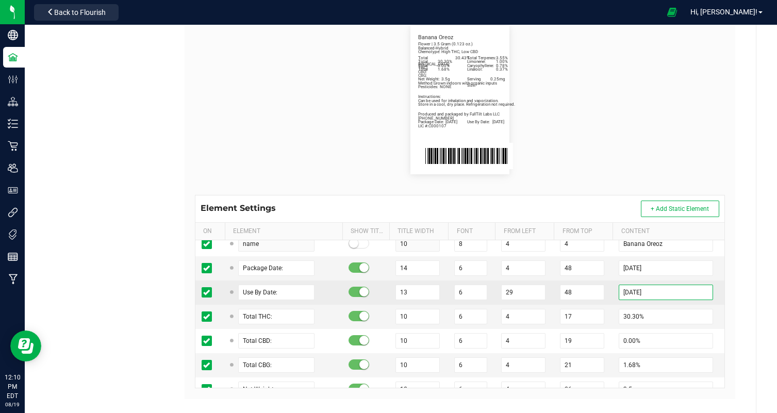
click at [639, 294] on input "[DATE]" at bounding box center [665, 291] width 94 height 15
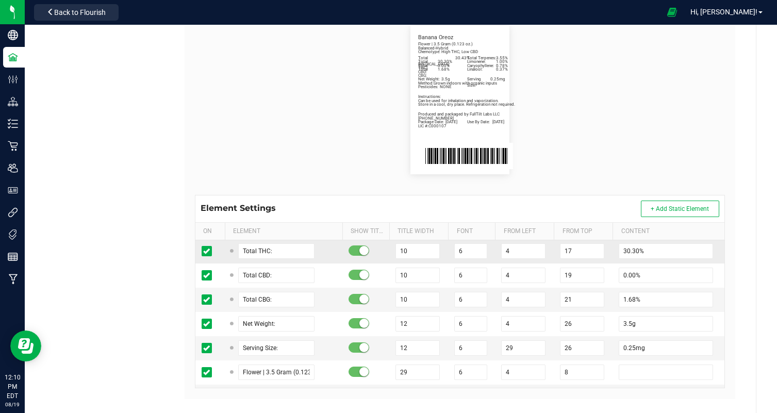
scroll to position [514, 0]
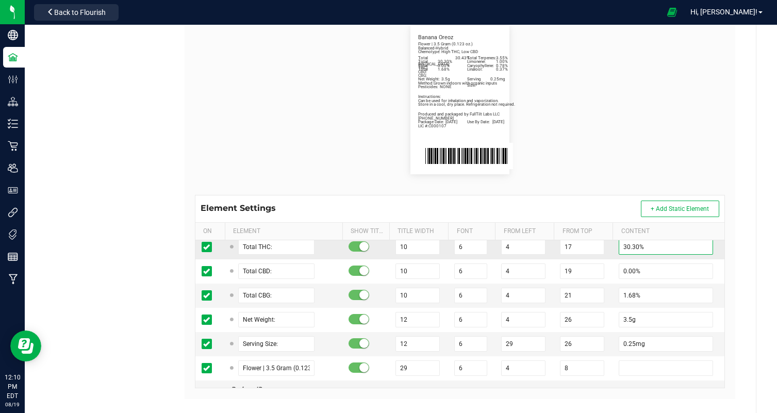
click at [633, 248] on input "30.30%" at bounding box center [665, 246] width 94 height 15
paste input "26.03"
click at [629, 295] on input "1.68%" at bounding box center [665, 295] width 94 height 15
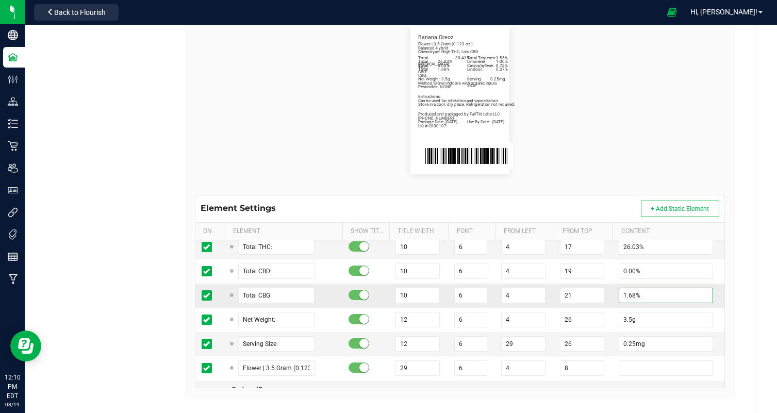
paste input "36"
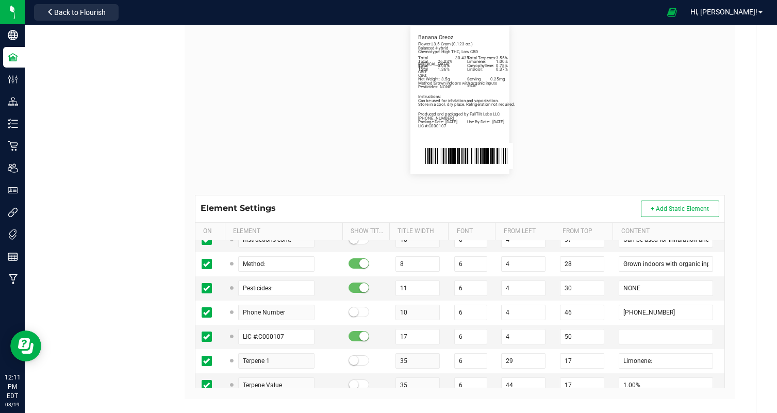
scroll to position [0, 0]
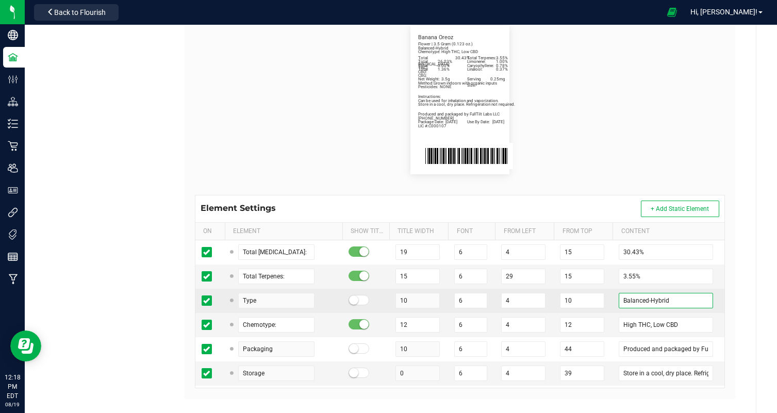
click at [647, 302] on input "Balanced-Hybrid" at bounding box center [665, 300] width 94 height 15
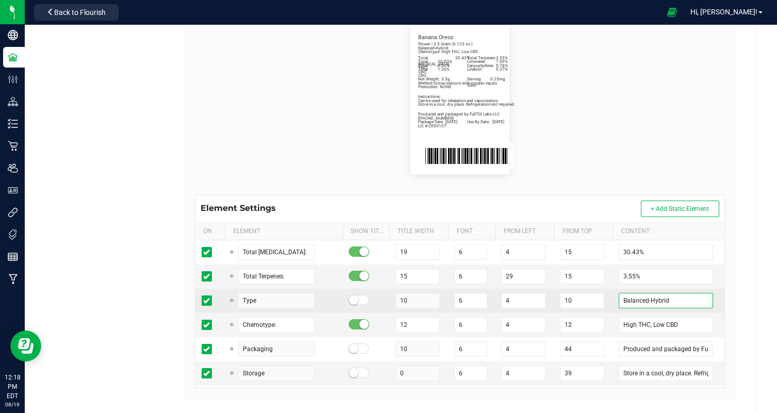
click at [647, 302] on input "Balanced-Hybrid" at bounding box center [665, 300] width 94 height 15
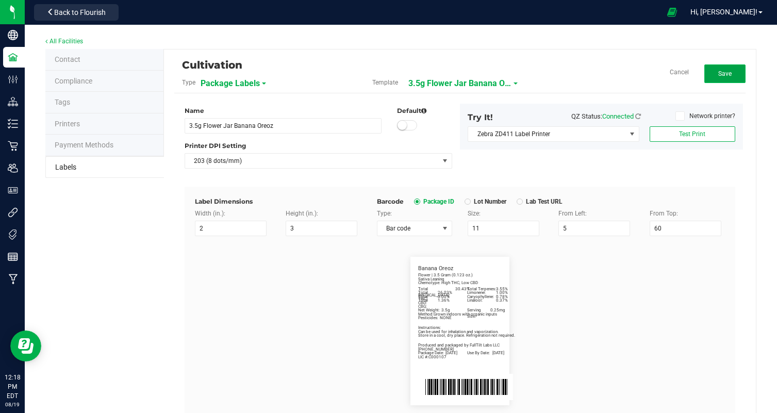
click at [714, 73] on button "Save" at bounding box center [724, 73] width 41 height 19
